Goal: Find specific page/section: Find specific page/section

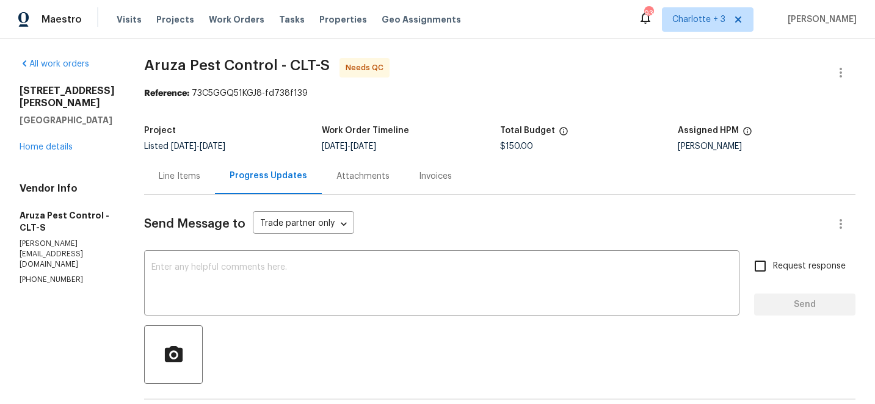
click at [170, 26] on div "Visits Projects Work Orders Tasks Properties Geo Assignments" at bounding box center [296, 19] width 359 height 24
click at [178, 18] on span "Projects" at bounding box center [175, 19] width 38 height 12
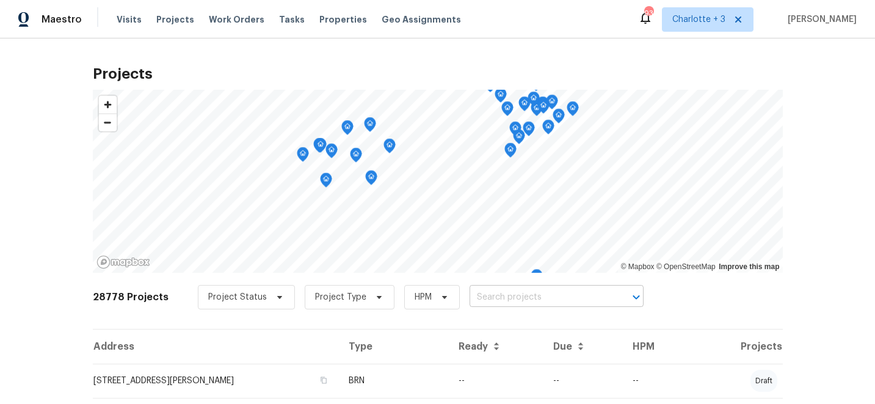
click at [510, 297] on input "text" at bounding box center [539, 297] width 140 height 19
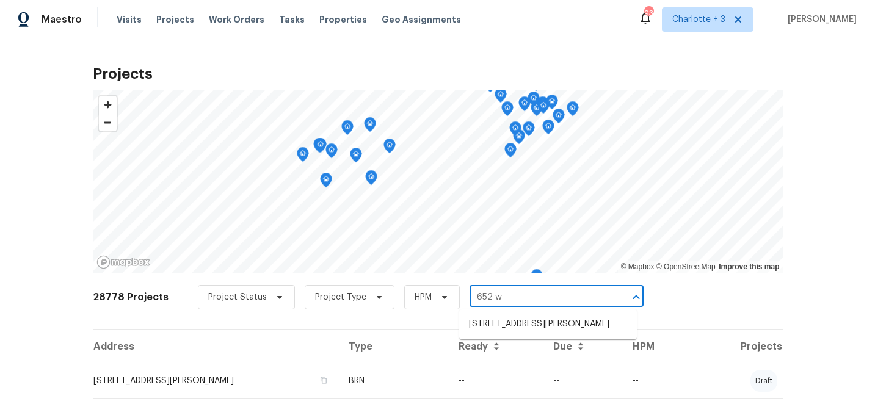
type input "652 wi"
click at [523, 323] on li "[STREET_ADDRESS][PERSON_NAME]" at bounding box center [548, 324] width 178 height 20
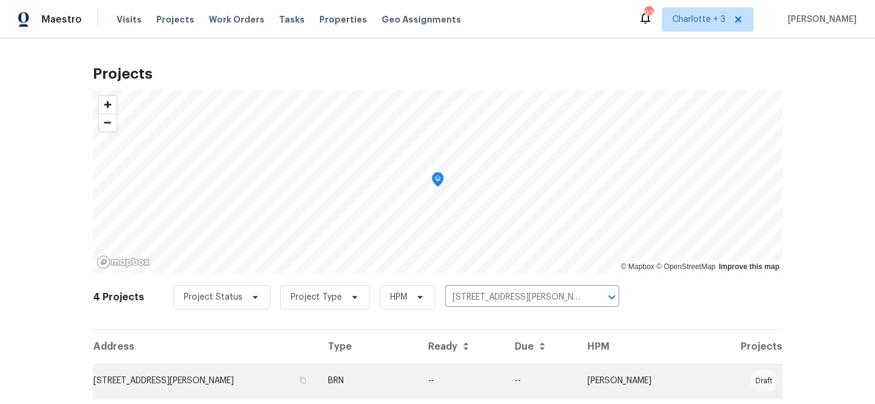
click at [505, 378] on td "--" at bounding box center [461, 381] width 87 height 34
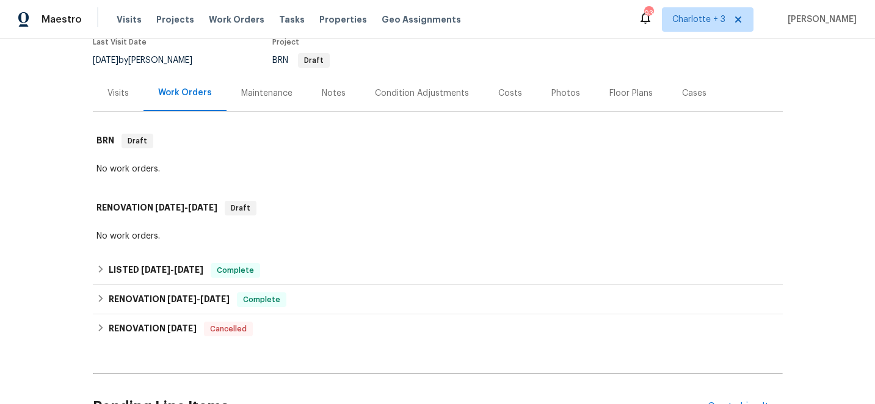
scroll to position [172, 0]
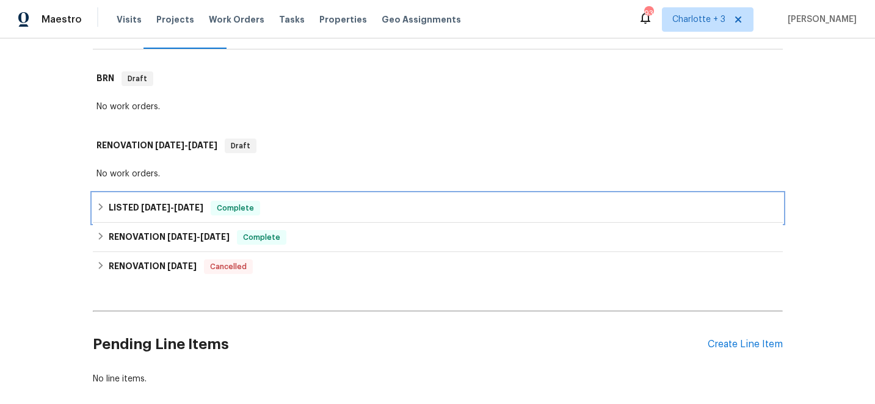
click at [101, 206] on icon at bounding box center [100, 206] width 4 height 7
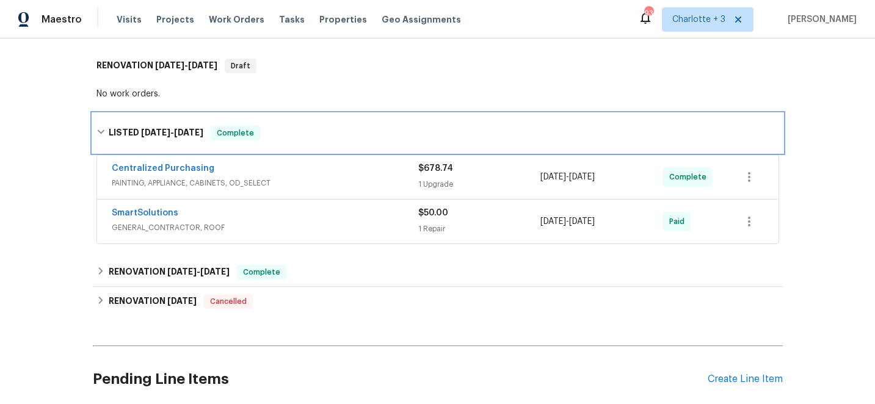
scroll to position [258, 0]
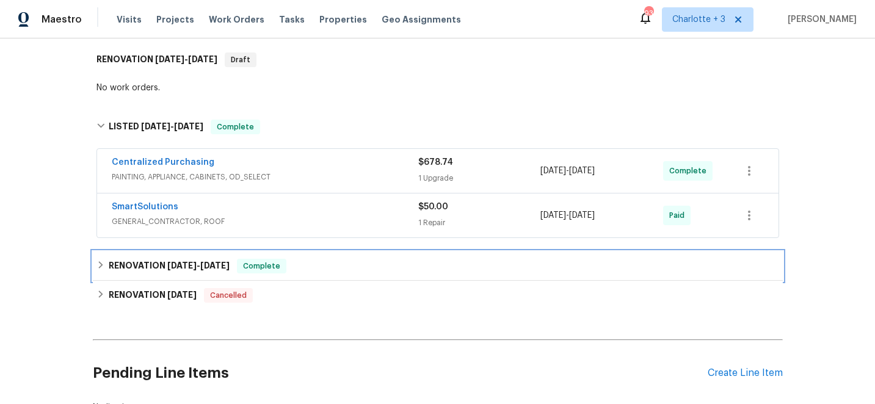
click at [100, 267] on icon at bounding box center [100, 265] width 9 height 9
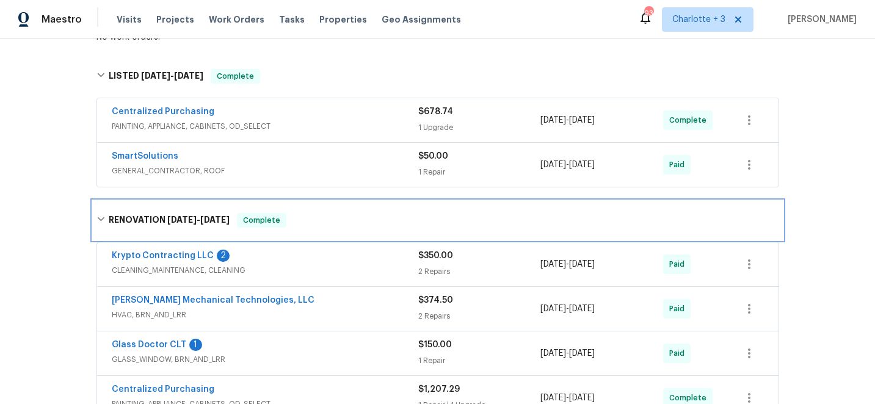
scroll to position [318, 0]
